Goal: Task Accomplishment & Management: Manage account settings

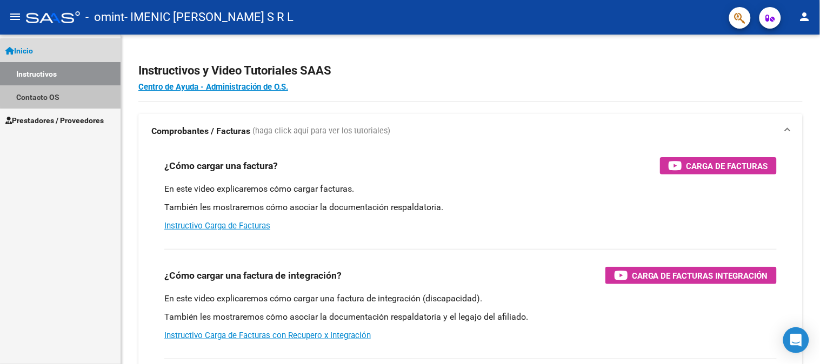
click at [77, 86] on link "Contacto OS" at bounding box center [60, 96] width 121 height 23
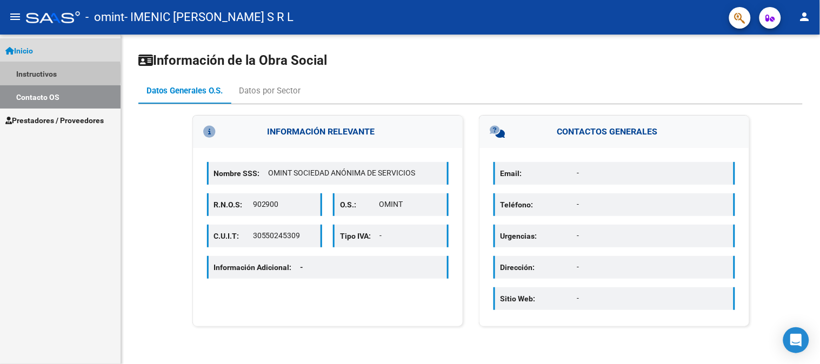
click at [35, 74] on link "Instructivos" at bounding box center [60, 73] width 121 height 23
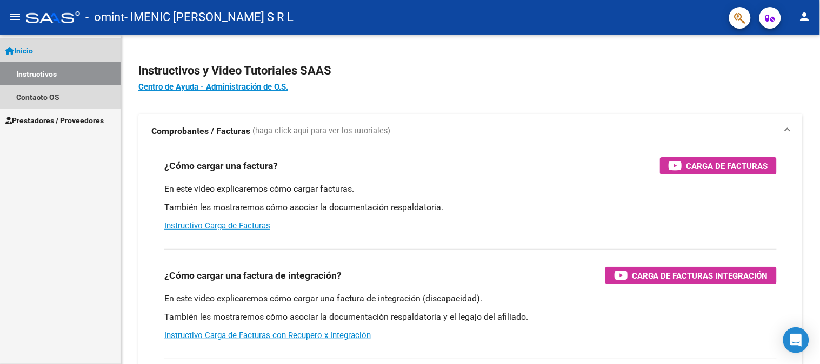
click at [42, 74] on link "Instructivos" at bounding box center [60, 73] width 121 height 23
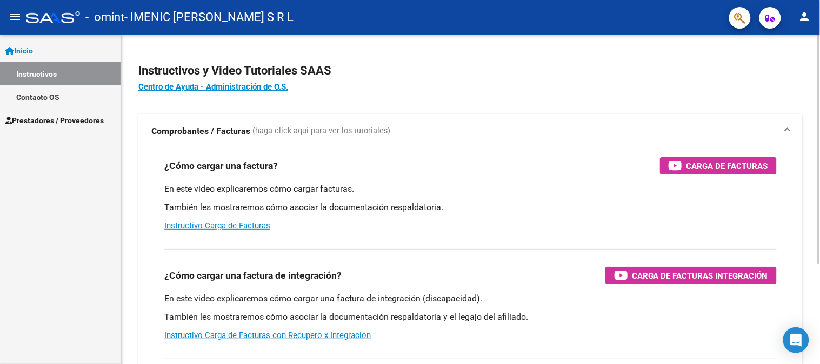
scroll to position [34, 0]
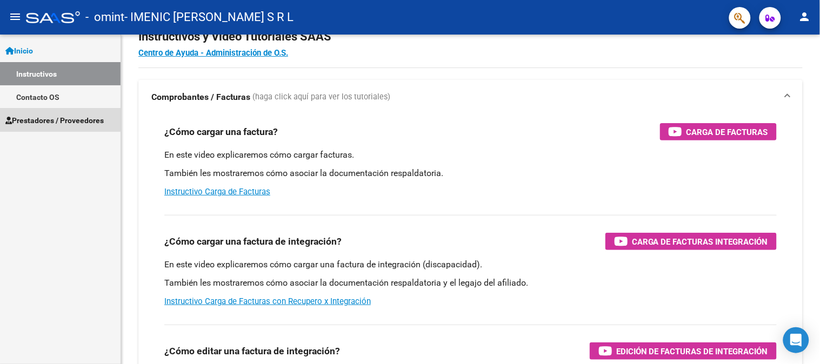
click at [43, 119] on span "Prestadores / Proveedores" at bounding box center [54, 121] width 98 height 12
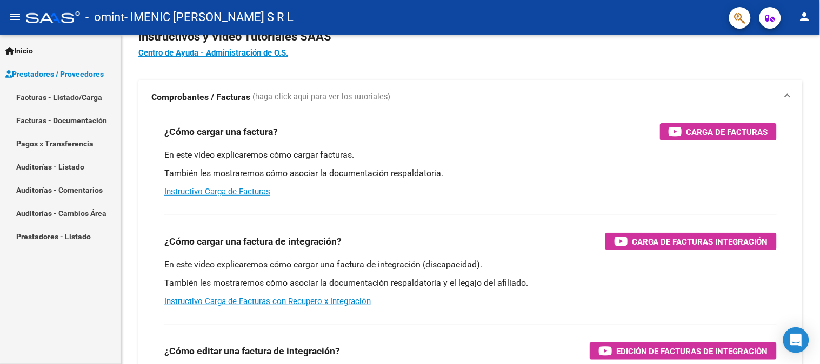
click at [88, 98] on link "Facturas - Listado/Carga" at bounding box center [60, 96] width 121 height 23
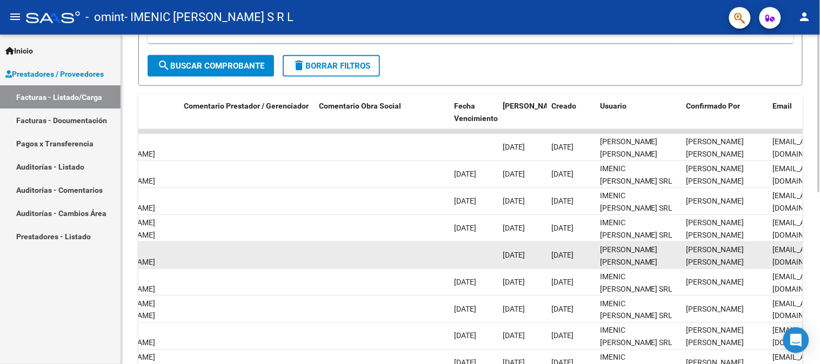
scroll to position [358, 0]
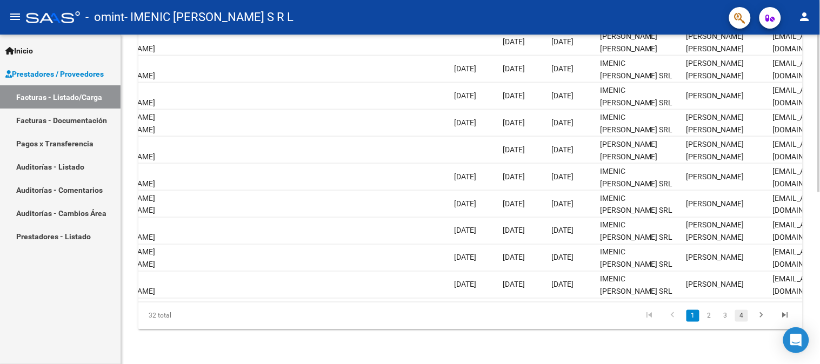
click at [742, 316] on link "4" at bounding box center [741, 316] width 13 height 12
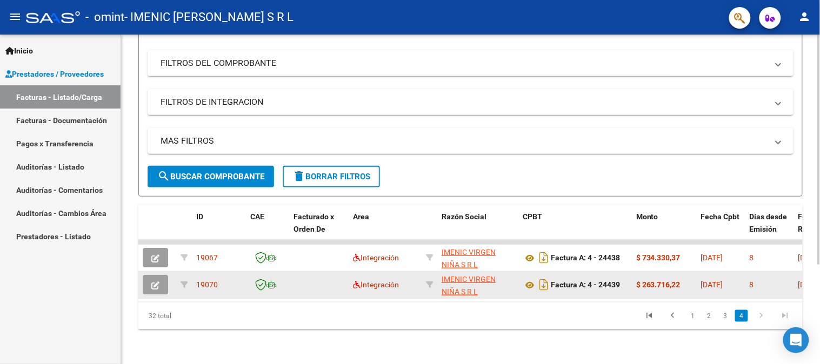
scroll to position [0, 4]
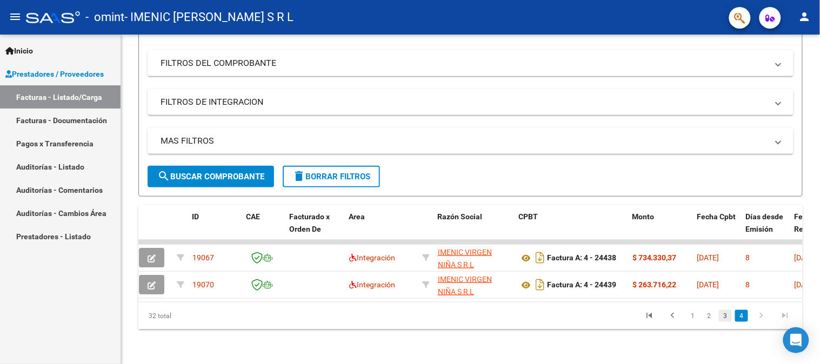
click at [728, 320] on link "3" at bounding box center [725, 316] width 13 height 12
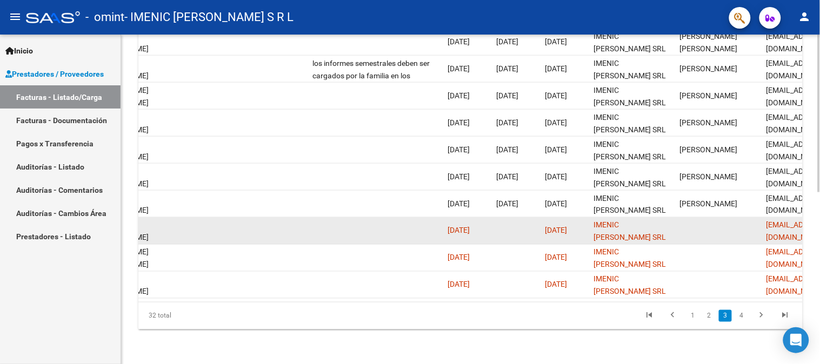
scroll to position [0, 1614]
